Goal: Information Seeking & Learning: Check status

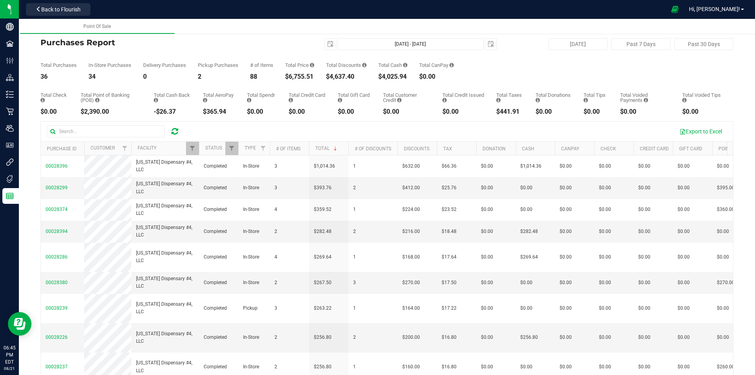
click at [171, 132] on div at bounding box center [175, 131] width 12 height 9
click at [175, 132] on icon at bounding box center [174, 131] width 7 height 8
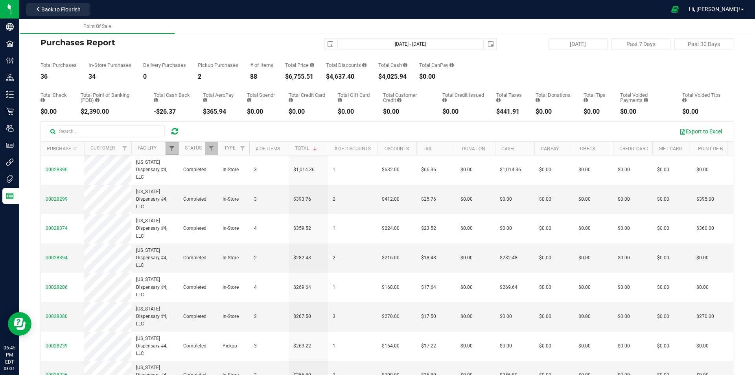
click at [169, 148] on span "Filter" at bounding box center [172, 148] width 6 height 6
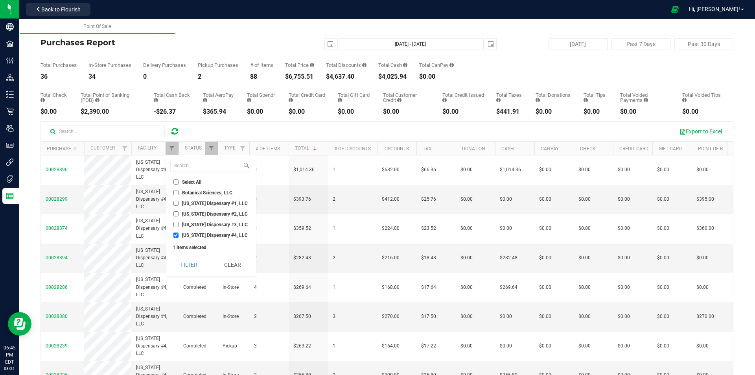
click at [176, 225] on input "[US_STATE] Dispensary #3, LLC" at bounding box center [175, 224] width 5 height 5
checkbox input "true"
click at [175, 234] on input "[US_STATE] Dispensary #4, LLC" at bounding box center [175, 234] width 5 height 5
checkbox input "false"
click at [185, 261] on button "Filter" at bounding box center [189, 264] width 38 height 17
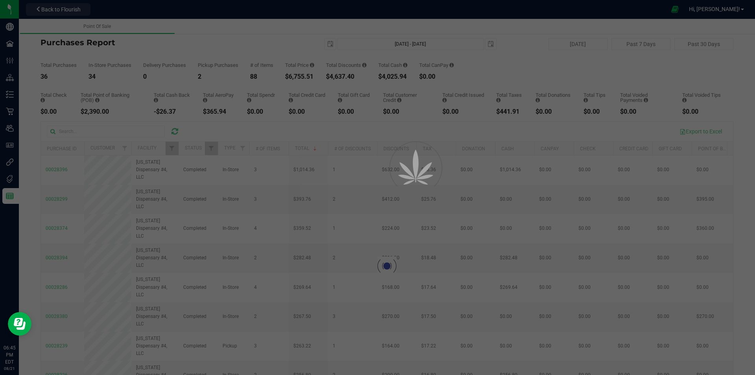
checkbox input "true"
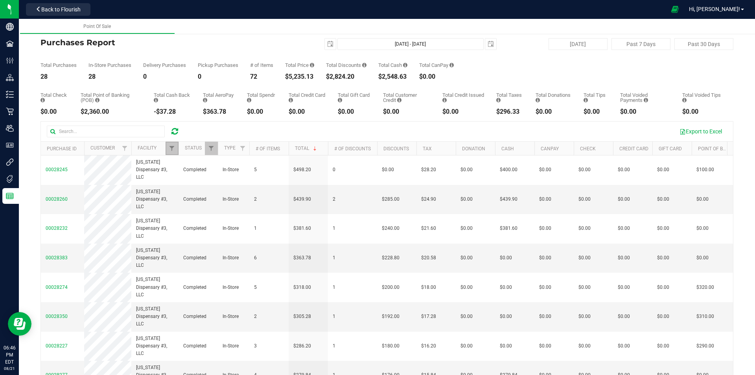
click at [173, 153] on link "Filter" at bounding box center [172, 148] width 13 height 13
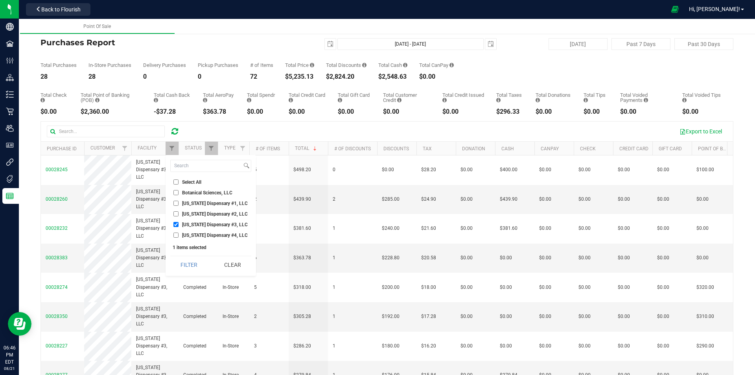
click at [175, 213] on input "[US_STATE] Dispensary #2, LLC" at bounding box center [175, 213] width 5 height 5
checkbox input "true"
click at [175, 223] on li "[US_STATE] Dispensary #3, LLC" at bounding box center [210, 224] width 81 height 8
click at [176, 223] on input "[US_STATE] Dispensary #3, LLC" at bounding box center [175, 224] width 5 height 5
checkbox input "false"
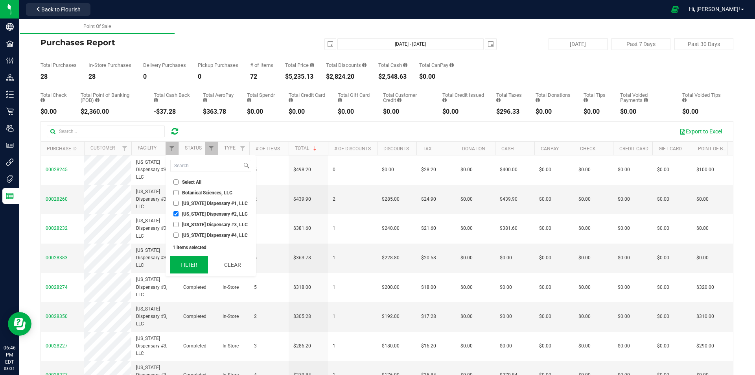
click at [186, 267] on button "Filter" at bounding box center [189, 264] width 38 height 17
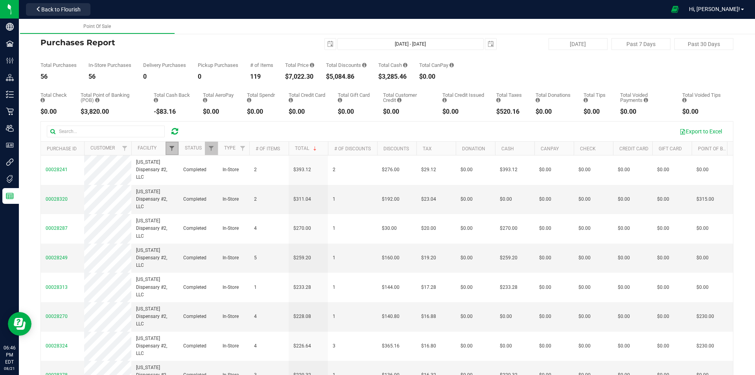
click at [173, 151] on span "Filter" at bounding box center [172, 148] width 6 height 6
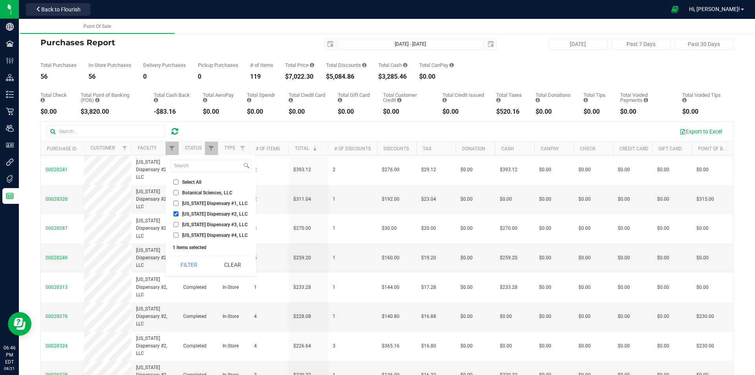
click at [177, 203] on input "[US_STATE] Dispensary #1, LLC" at bounding box center [175, 203] width 5 height 5
checkbox input "true"
click at [174, 213] on input "[US_STATE] Dispensary #2, LLC" at bounding box center [175, 213] width 5 height 5
checkbox input "false"
click at [178, 263] on button "Filter" at bounding box center [189, 264] width 38 height 17
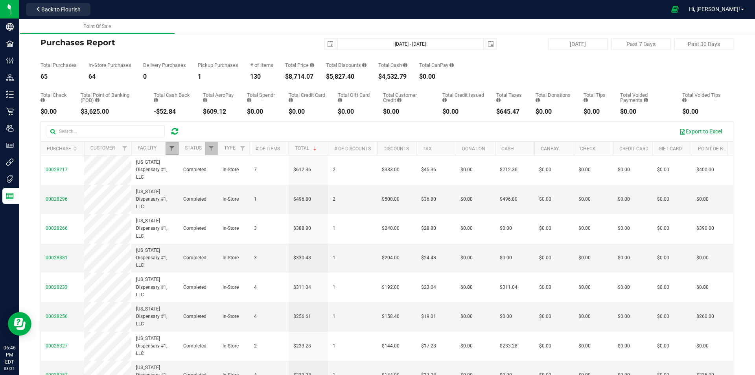
click at [170, 149] on span "Filter" at bounding box center [172, 148] width 6 height 6
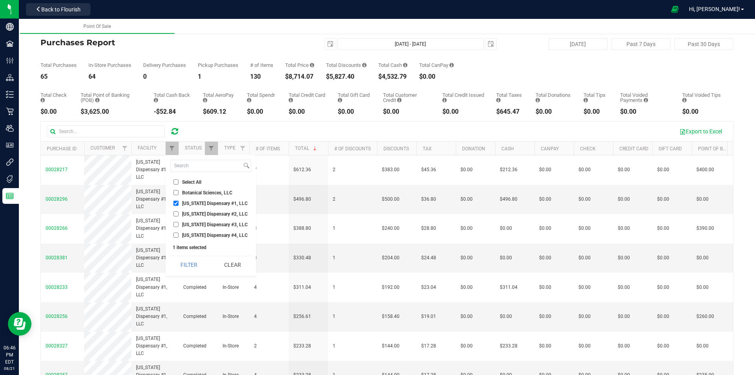
click at [177, 226] on input "[US_STATE] Dispensary #3, LLC" at bounding box center [175, 224] width 5 height 5
checkbox input "true"
click at [175, 236] on input "[US_STATE] Dispensary #4, LLC" at bounding box center [175, 234] width 5 height 5
checkbox input "true"
click at [175, 225] on input "[US_STATE] Dispensary #3, LLC" at bounding box center [175, 224] width 5 height 5
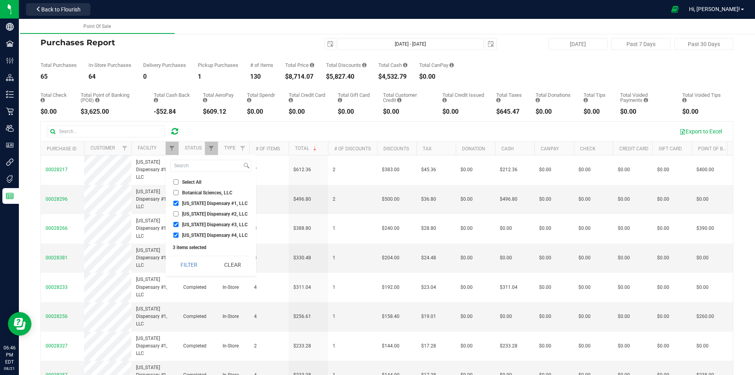
checkbox input "false"
click at [176, 204] on input "[US_STATE] Dispensary #1, LLC" at bounding box center [175, 203] width 5 height 5
checkbox input "false"
click at [184, 258] on button "Filter" at bounding box center [189, 264] width 38 height 17
